Goal: Task Accomplishment & Management: Manage account settings

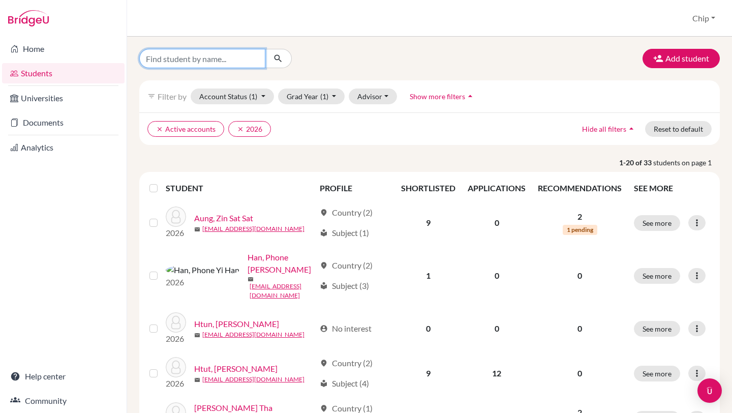
click at [193, 62] on input "Find student by name..." at bounding box center [202, 58] width 126 height 19
type input "sandakuu"
click button "submit" at bounding box center [278, 58] width 27 height 19
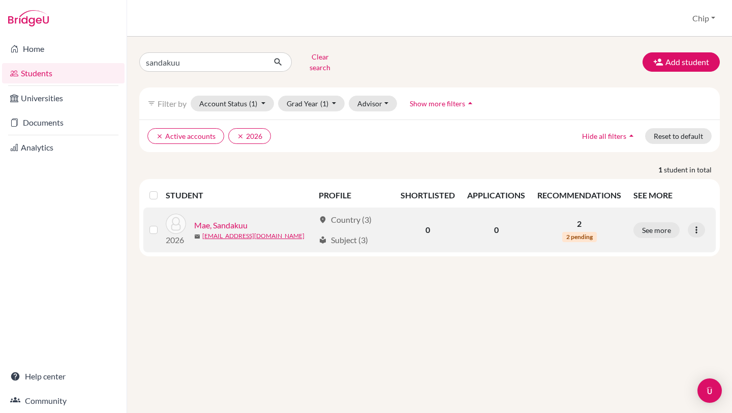
click at [232, 219] on link "Mae, Sandakuu" at bounding box center [220, 225] width 53 height 12
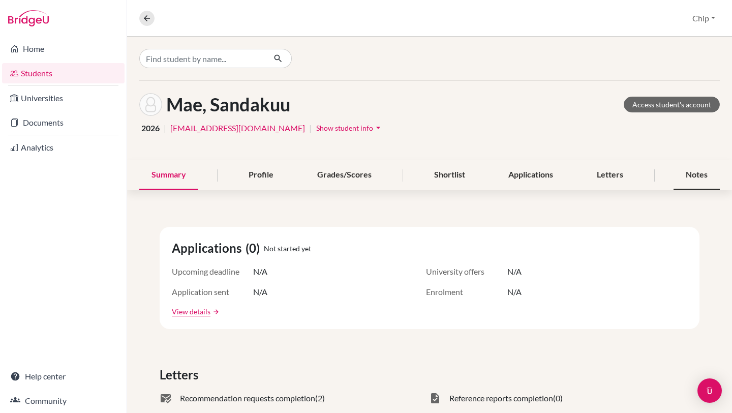
click at [696, 174] on div "Notes" at bounding box center [697, 175] width 46 height 30
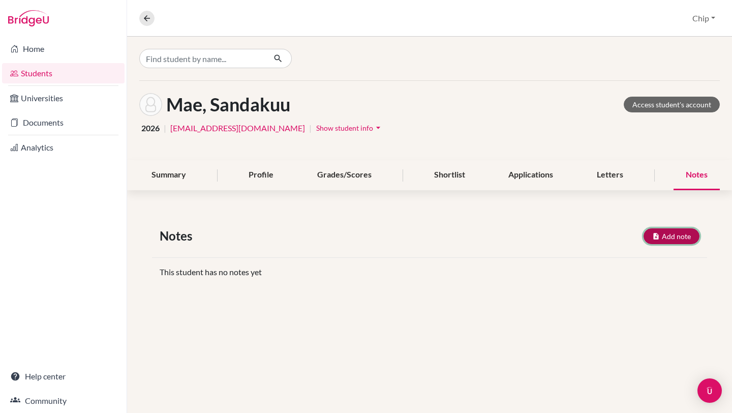
click at [687, 237] on button "Add note" at bounding box center [672, 236] width 56 height 16
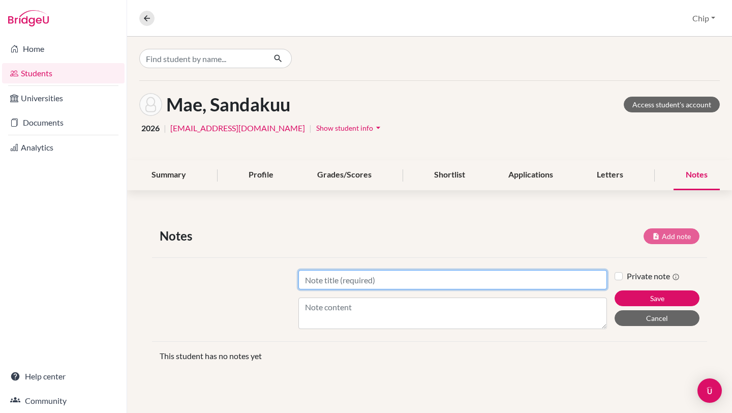
click at [396, 277] on input "Title" at bounding box center [452, 279] width 309 height 19
type input "[DATE]"
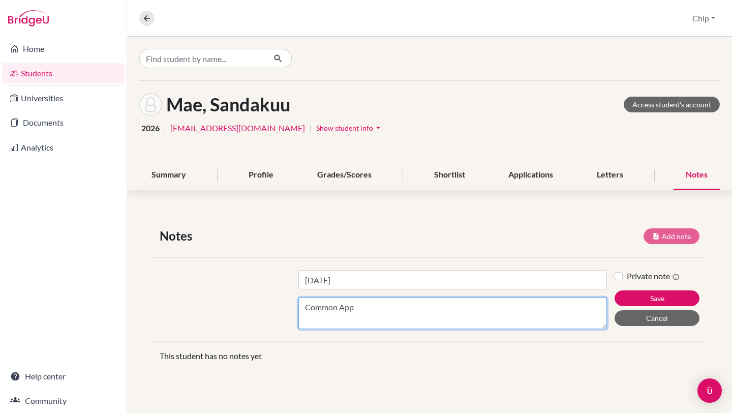
type textarea "Common App"
